Goal: Task Accomplishment & Management: Manage account settings

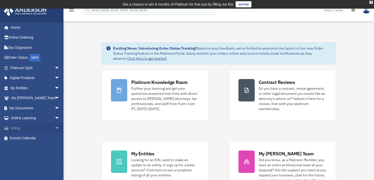
click at [55, 127] on span "arrow_drop_down" at bounding box center [60, 128] width 10 height 10
click at [36, 136] on link "$ Open Invoices" at bounding box center [37, 138] width 60 height 10
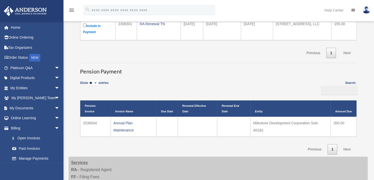
scroll to position [121, 0]
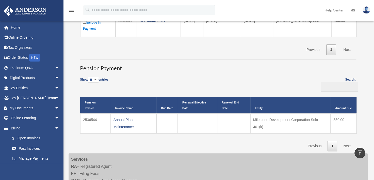
click at [104, 103] on th "Pension Invoice" at bounding box center [95, 105] width 30 height 16
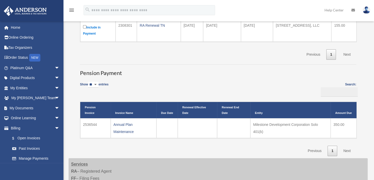
scroll to position [117, 0]
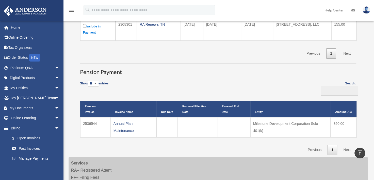
click at [88, 104] on th "Pension Invoice" at bounding box center [95, 109] width 30 height 16
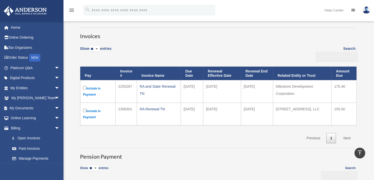
scroll to position [0, 0]
